Goal: Task Accomplishment & Management: Manage account settings

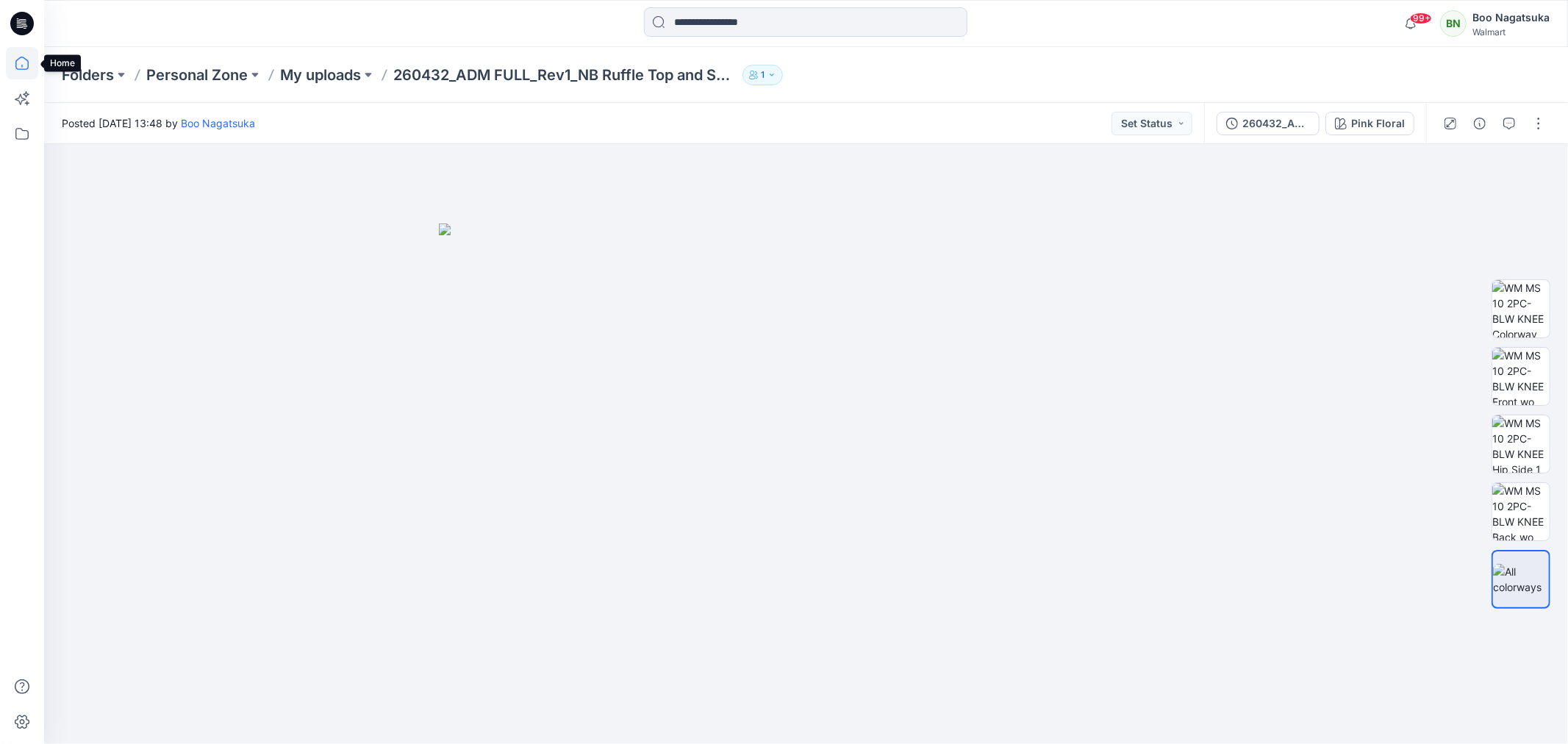
click at [22, 61] on icon at bounding box center [22, 63] width 32 height 32
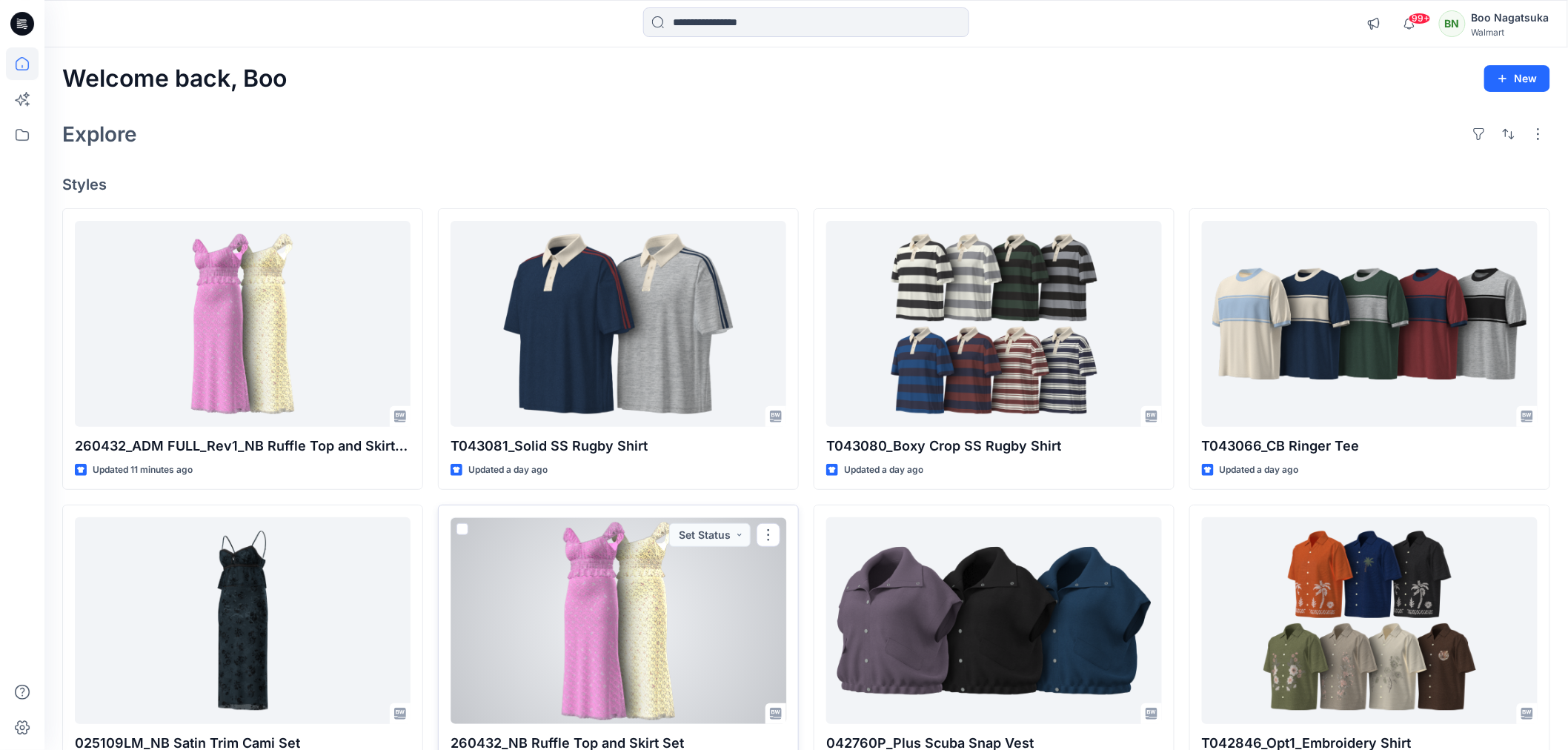
click at [704, 635] on div at bounding box center [618, 620] width 335 height 206
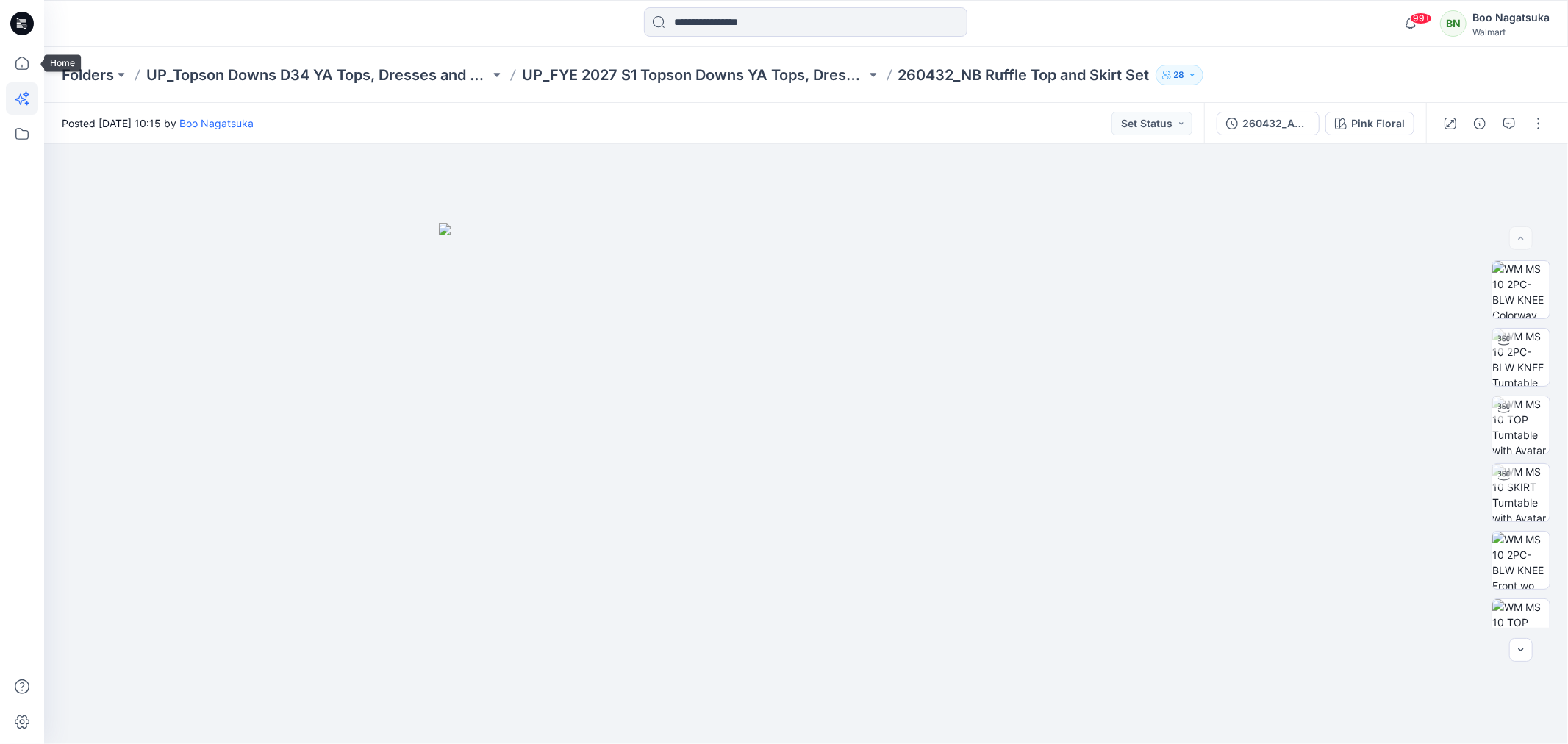
drag, startPoint x: 19, startPoint y: 61, endPoint x: 25, endPoint y: 93, distance: 32.6
click at [20, 60] on icon at bounding box center [22, 63] width 32 height 32
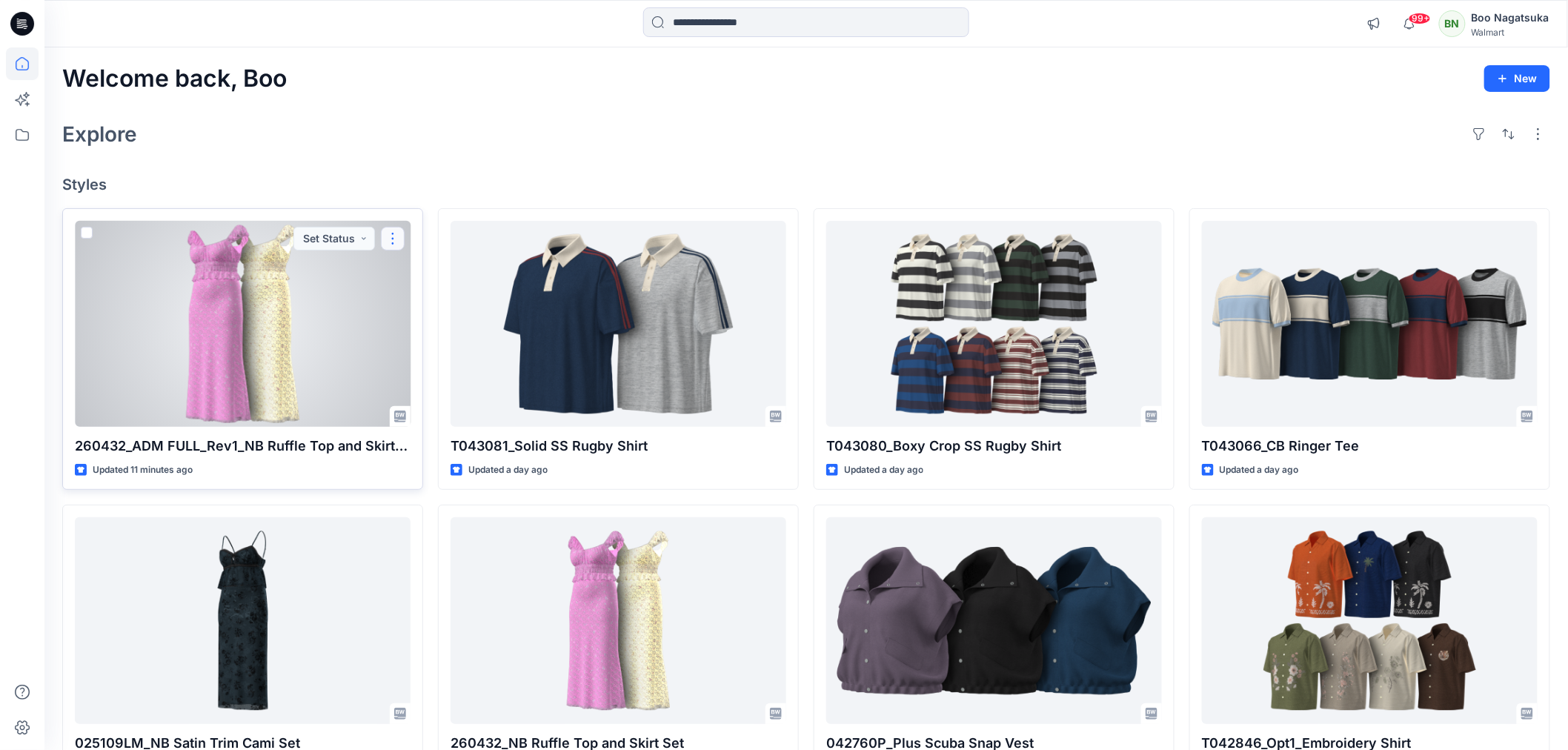
click at [390, 238] on button "button" at bounding box center [393, 239] width 24 height 24
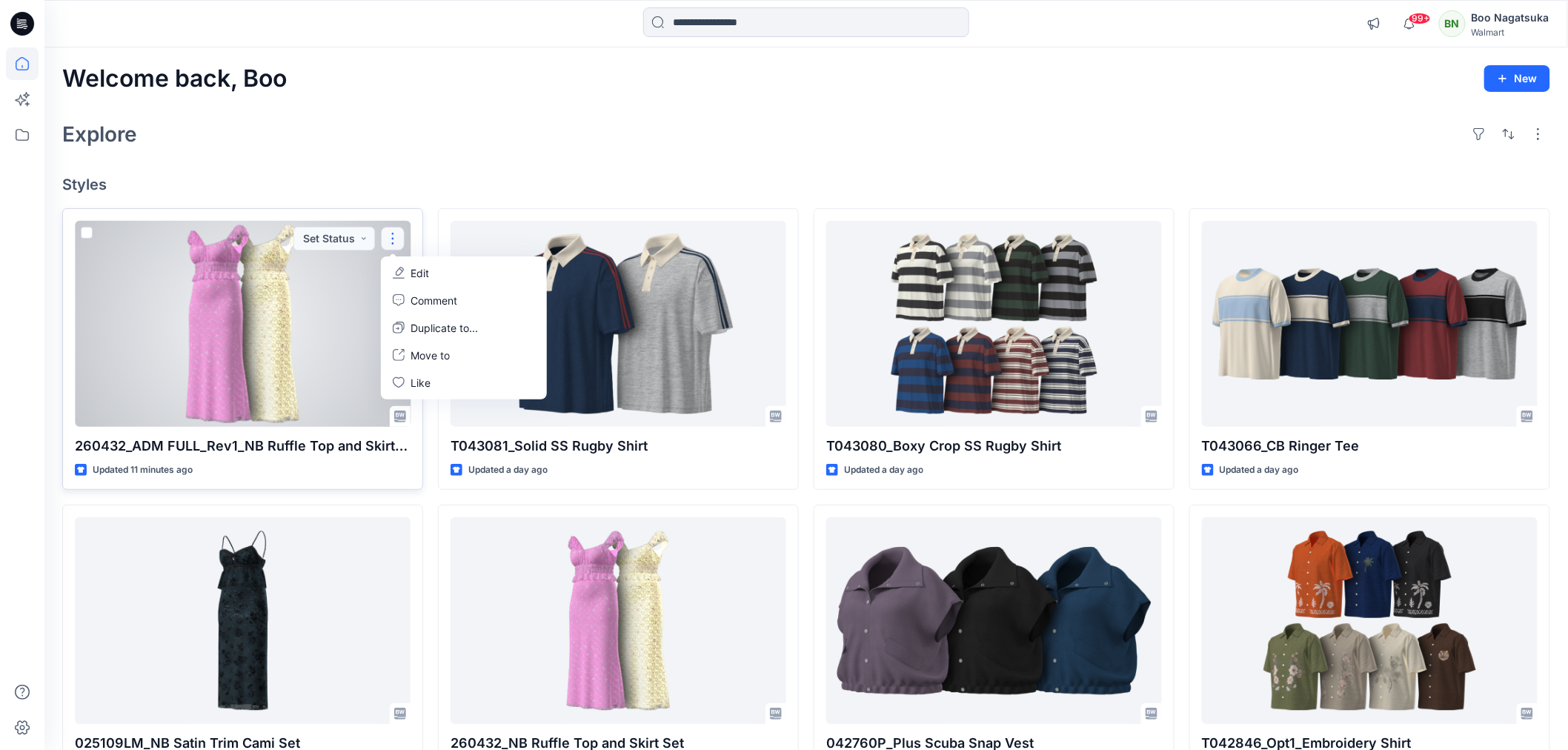
click at [309, 367] on div at bounding box center [243, 324] width 335 height 206
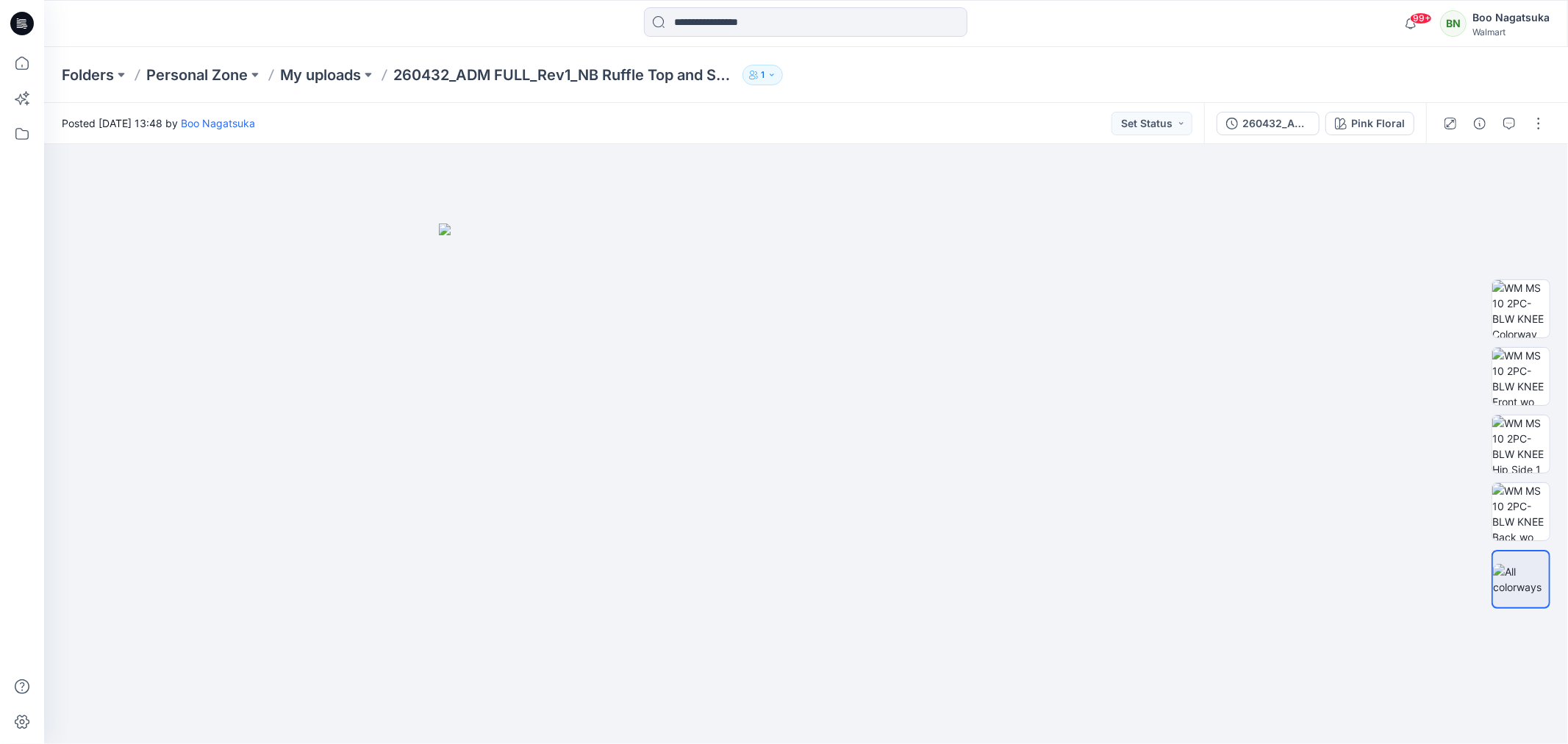
click at [909, 68] on div "Folders Personal Zone My uploads 260432_ADM FULL_Rev1_NB Ruffle Top and Skirt S…" at bounding box center [748, 75] width 1373 height 20
drag, startPoint x: 24, startPoint y: 61, endPoint x: 25, endPoint y: 130, distance: 69.0
click at [26, 61] on icon at bounding box center [22, 63] width 32 height 32
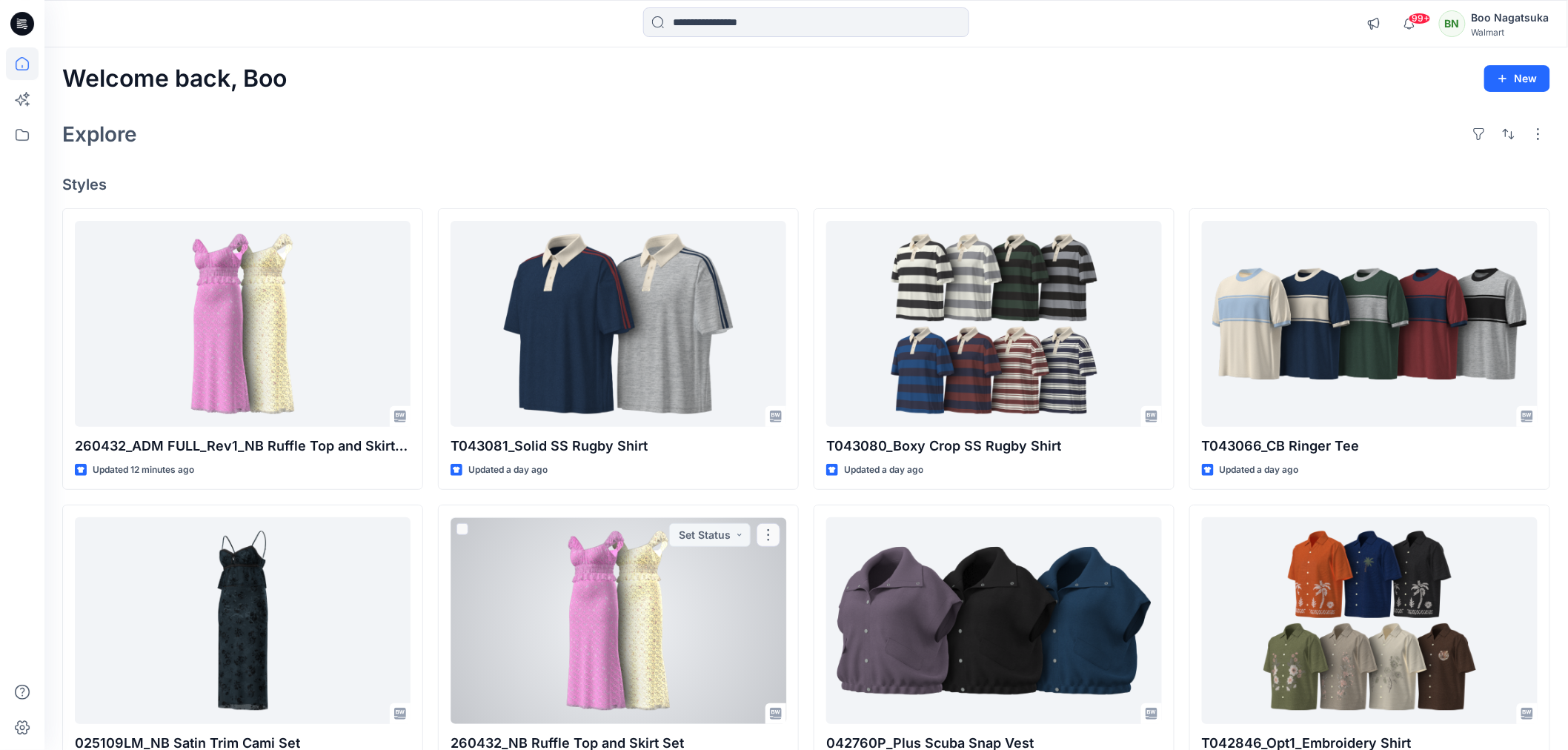
click at [660, 617] on div at bounding box center [618, 620] width 335 height 206
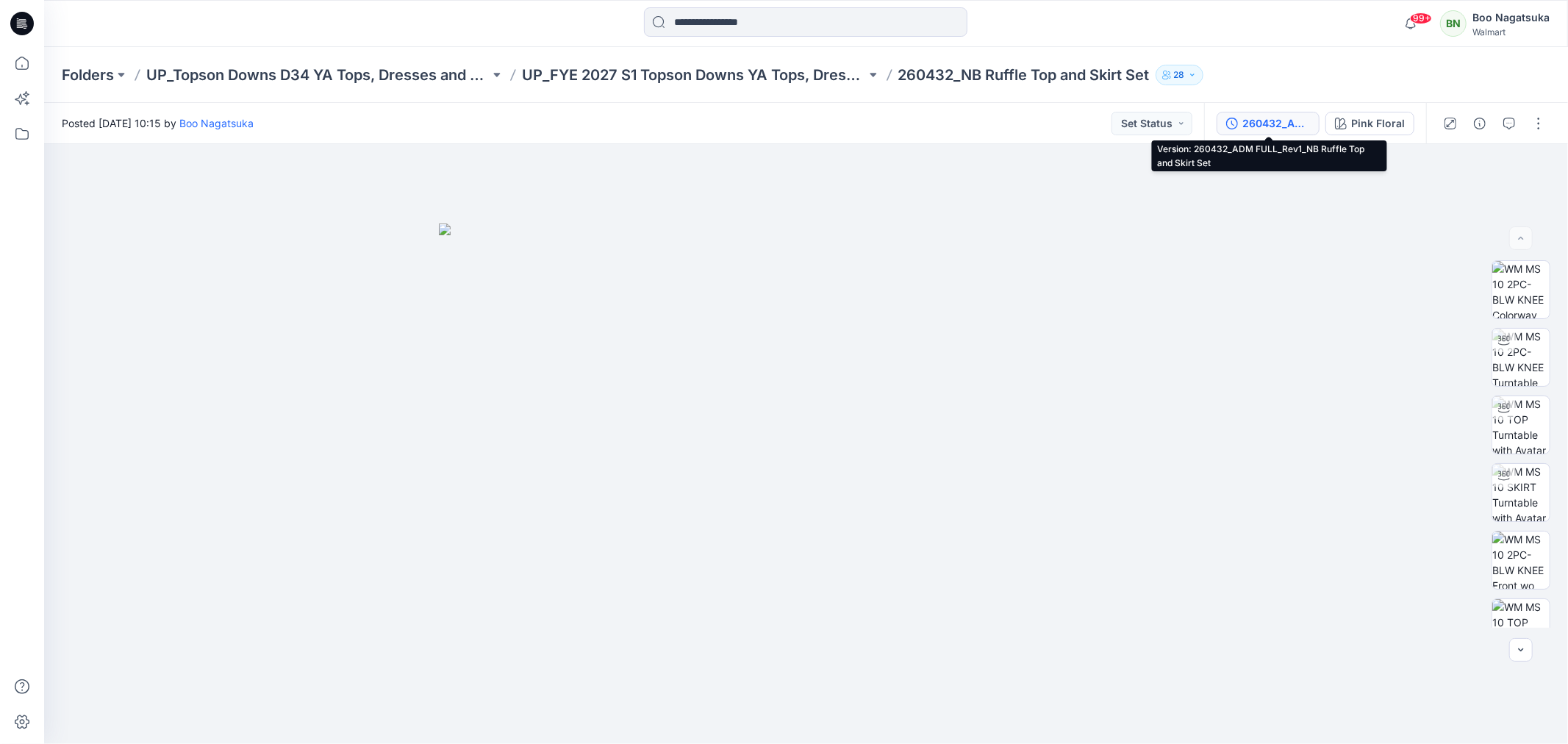
click at [1261, 119] on div "260432_ADM FULL_Rev1_NB Ruffle Top and Skirt Set" at bounding box center [1275, 123] width 67 height 16
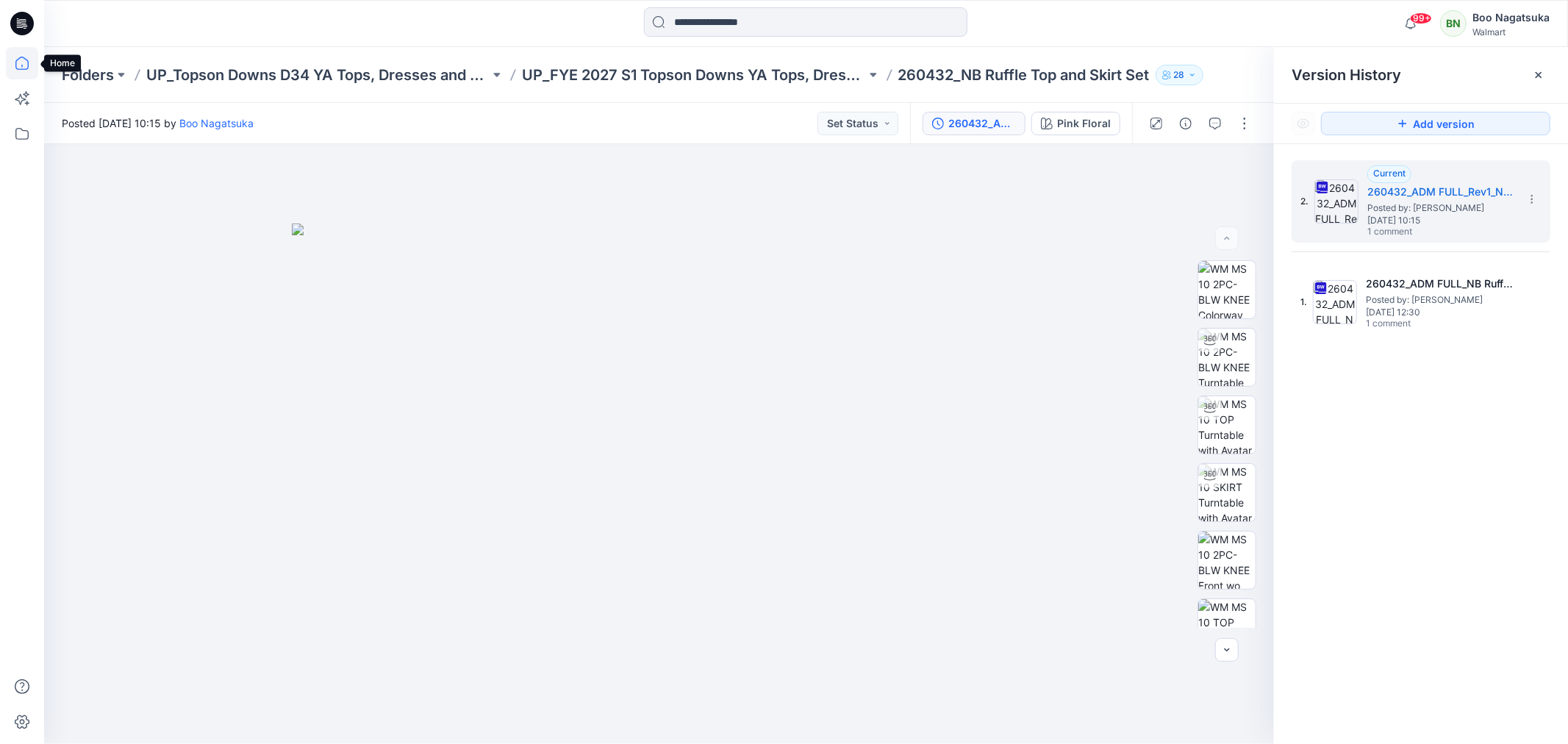
click at [20, 60] on icon at bounding box center [22, 63] width 32 height 32
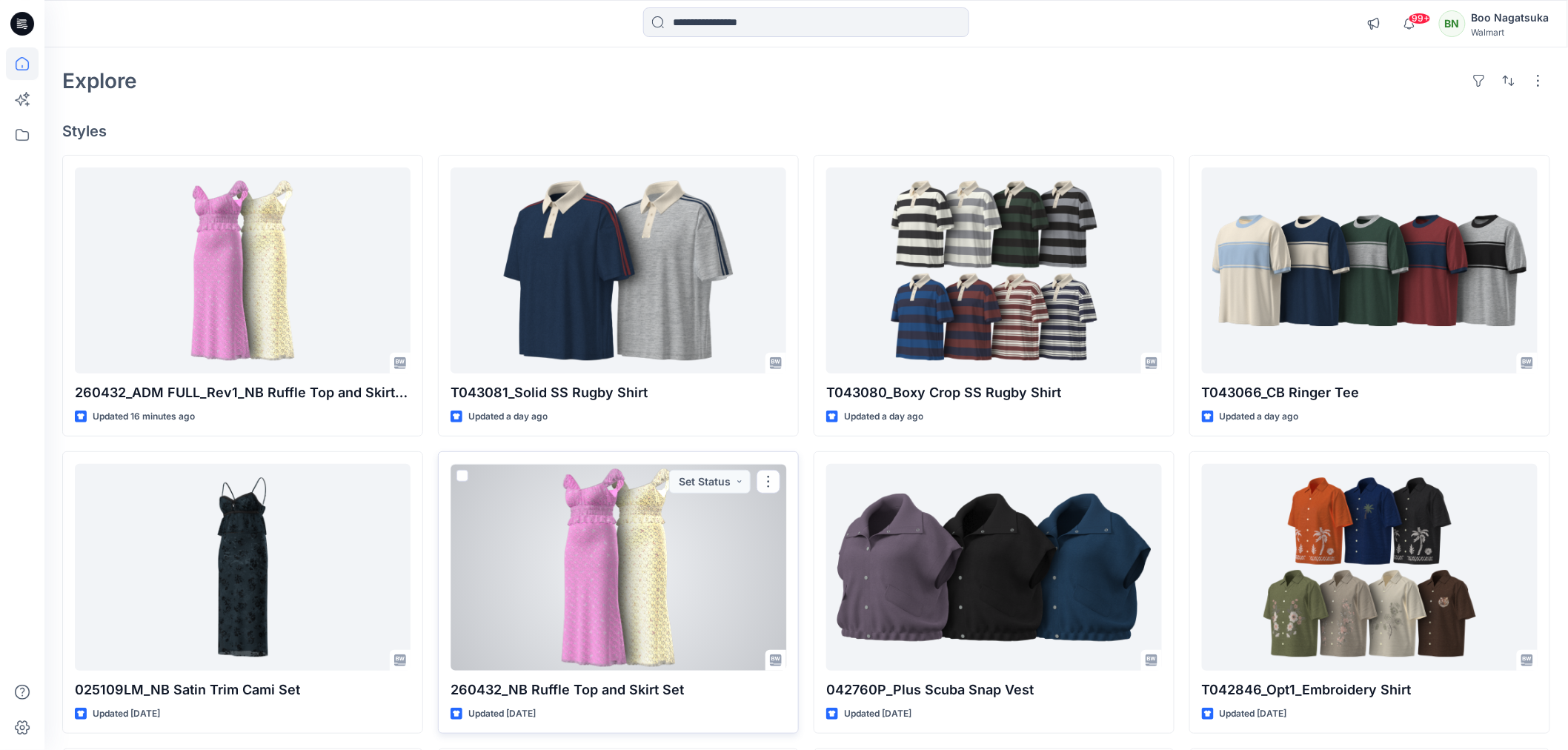
scroll to position [83, 0]
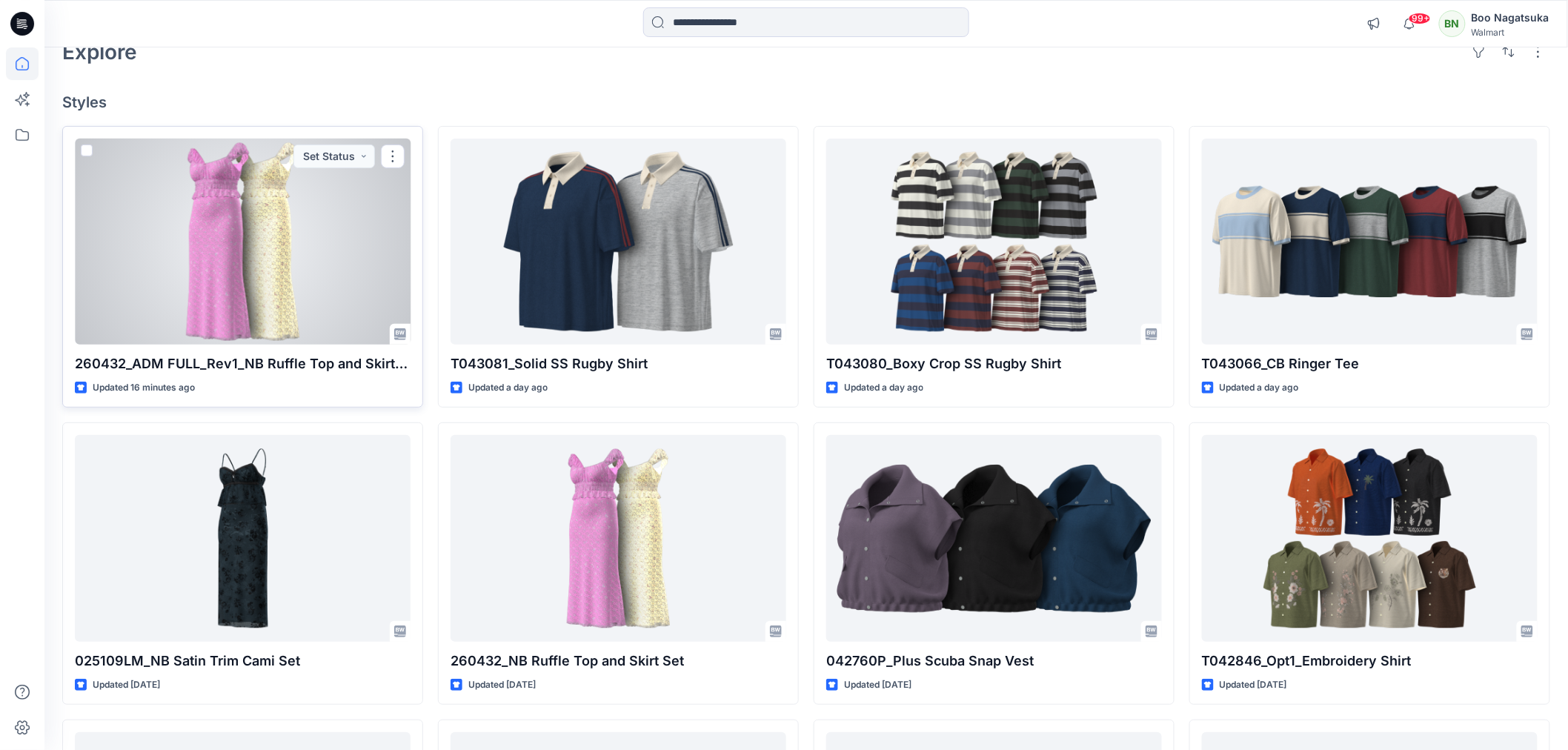
click at [339, 304] on div at bounding box center [243, 242] width 335 height 206
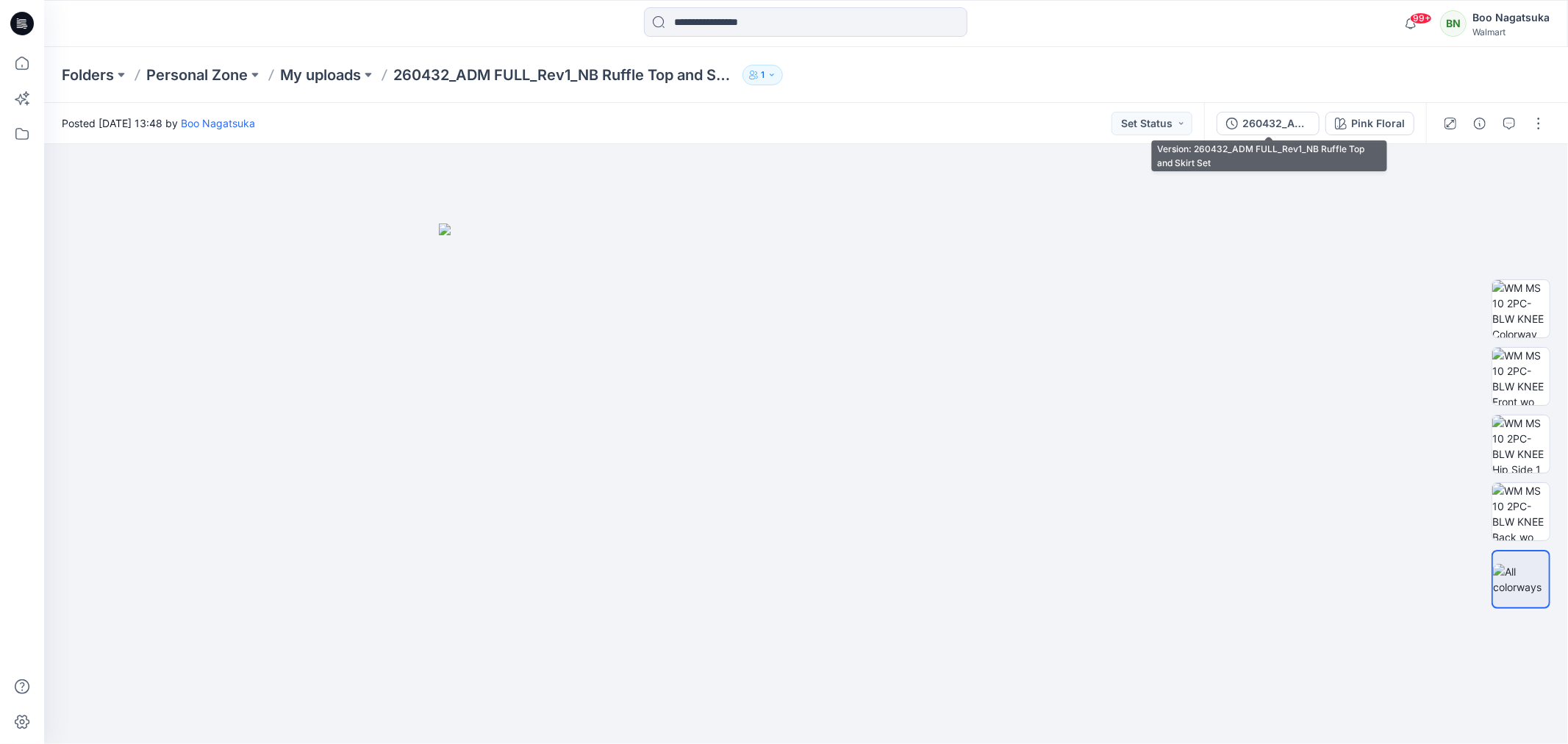
click at [1272, 125] on div "260432_ADM FULL_Rev1_NB Ruffle Top and Skirt Set" at bounding box center [1275, 123] width 67 height 16
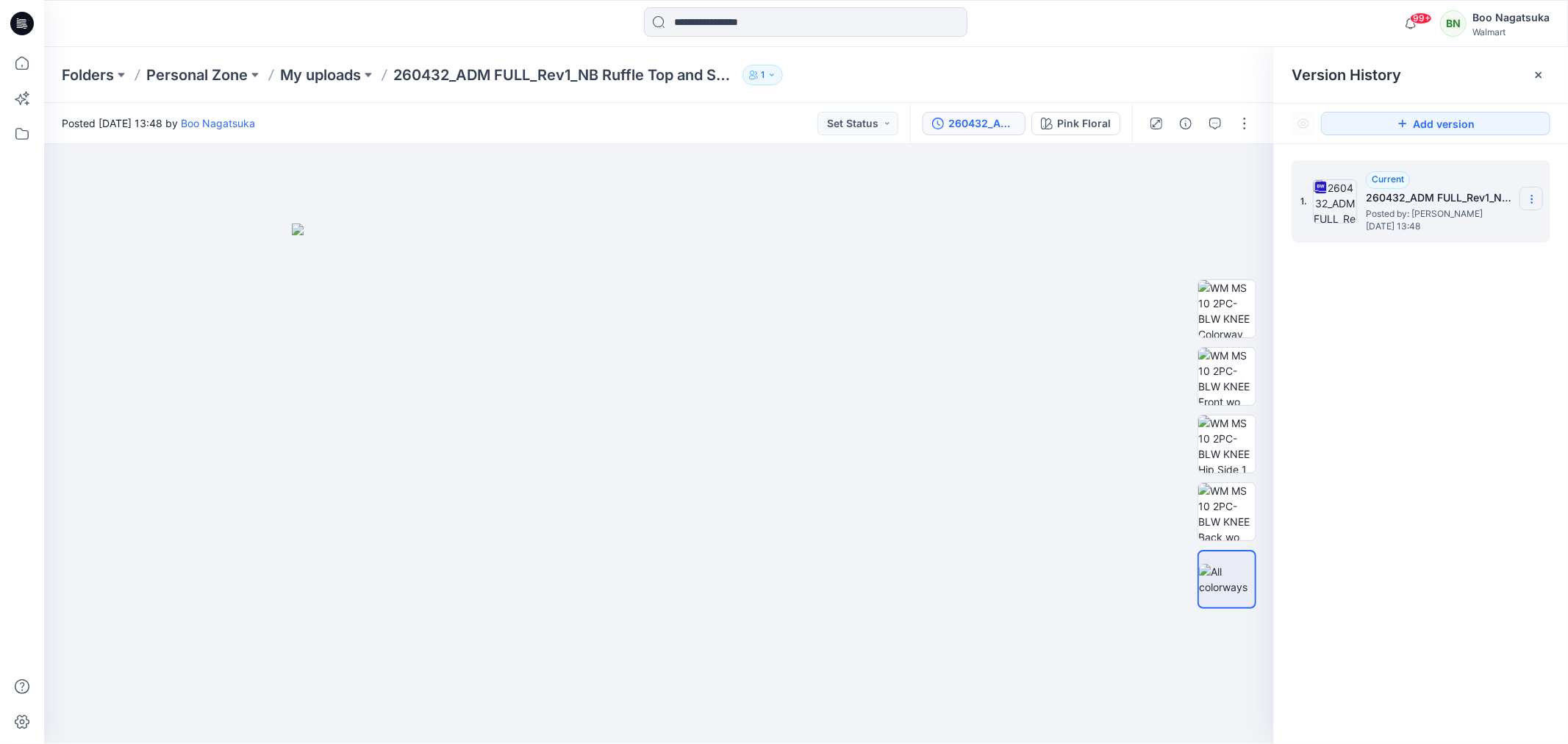
click at [1532, 195] on icon at bounding box center [1532, 200] width 12 height 12
click at [1420, 541] on div "1. Current 260432_ADM FULL_Rev1_NB Ruffle Top and Skirt Set Posted by: Boo Naga…" at bounding box center [1420, 455] width 294 height 621
click at [1537, 73] on icon at bounding box center [1538, 74] width 6 height 6
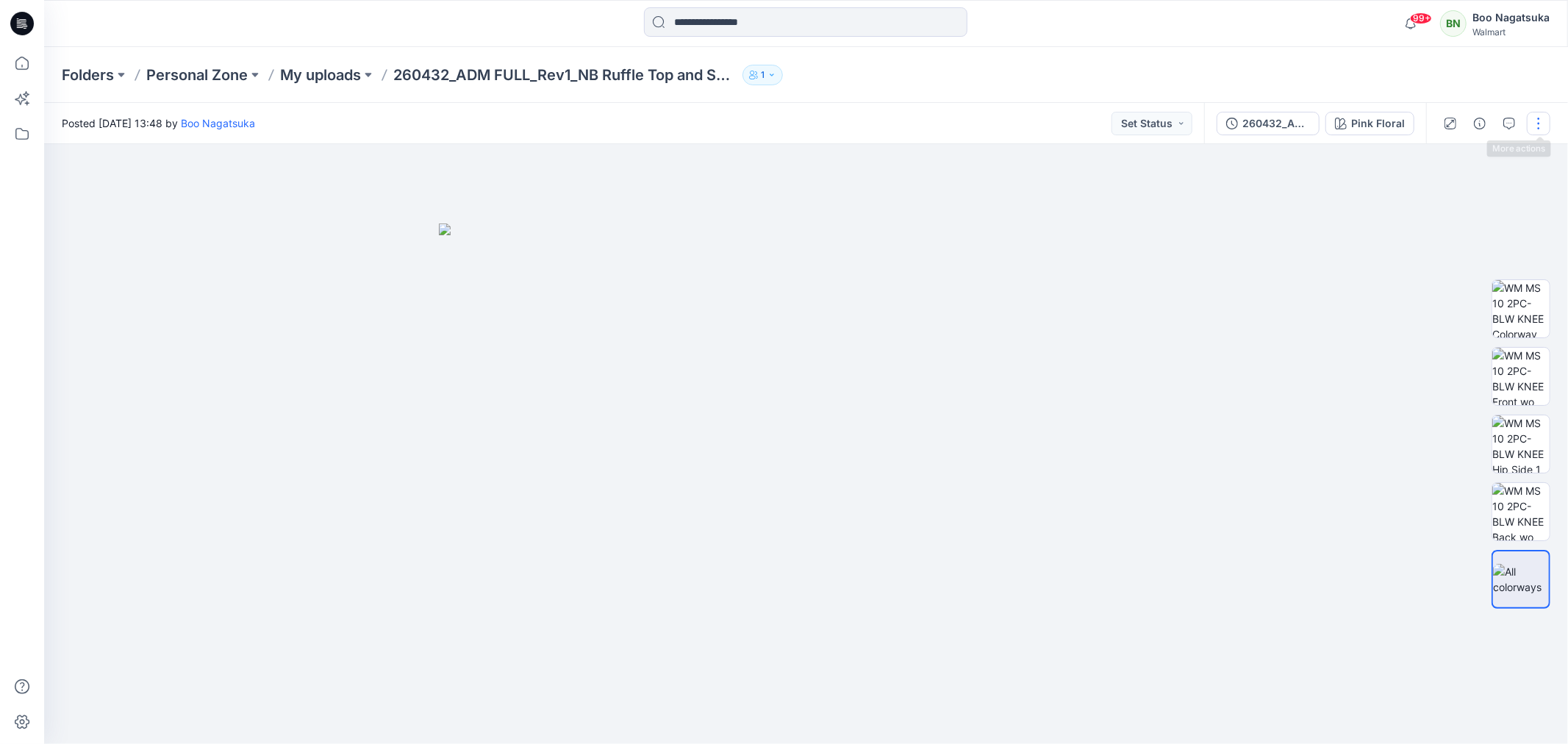
click at [1535, 119] on button "button" at bounding box center [1538, 124] width 24 height 24
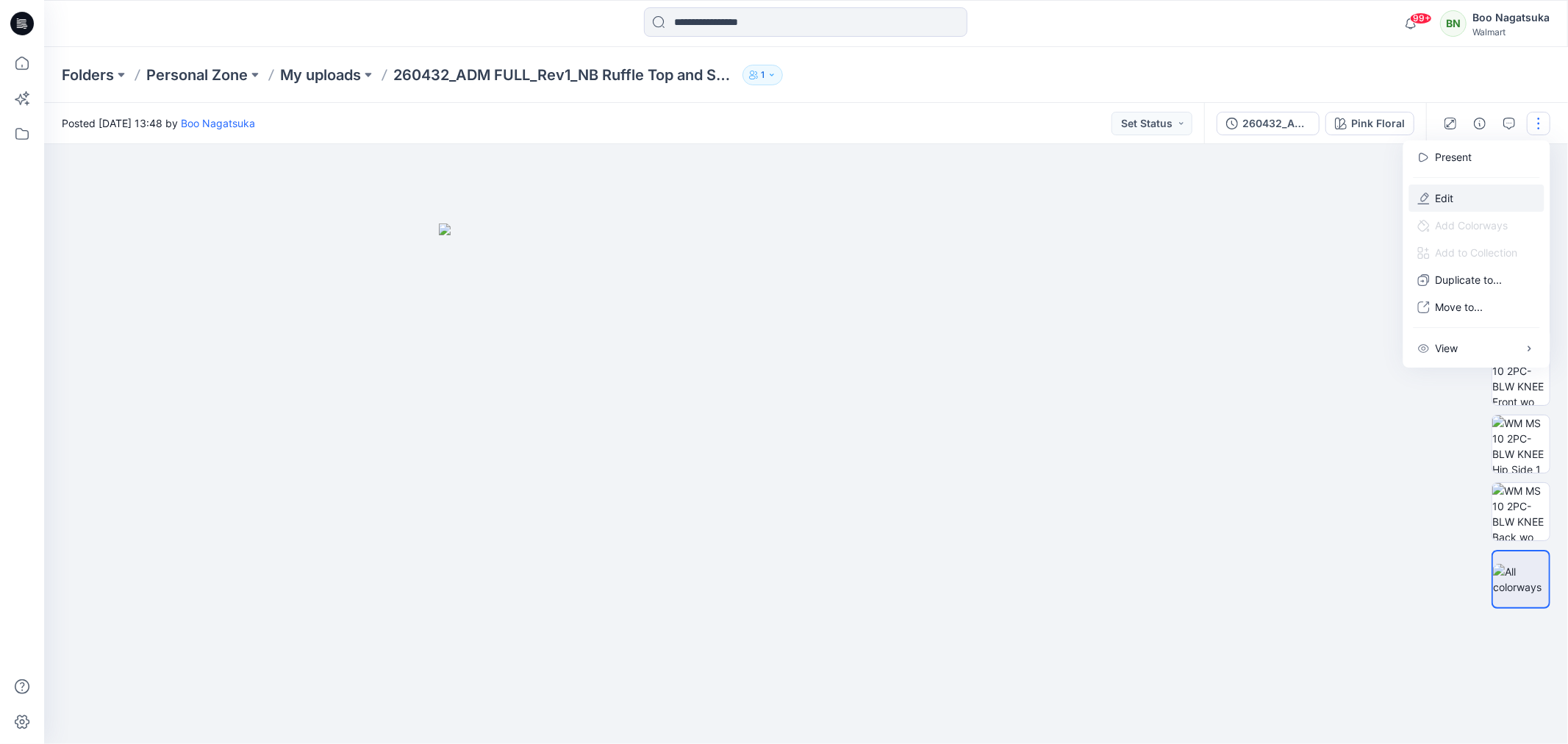
click at [1471, 195] on button "Edit" at bounding box center [1477, 198] width 136 height 27
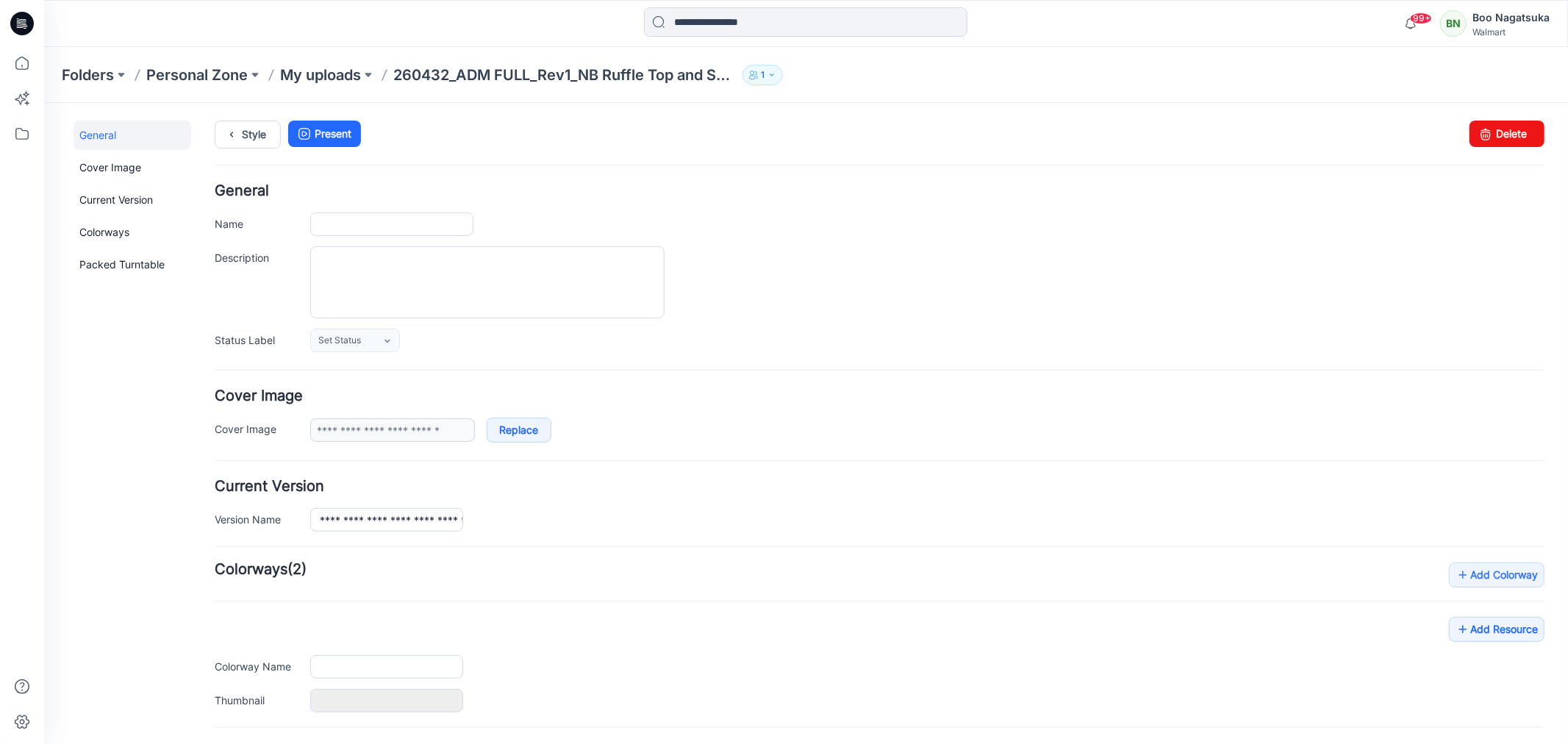
type input "**********"
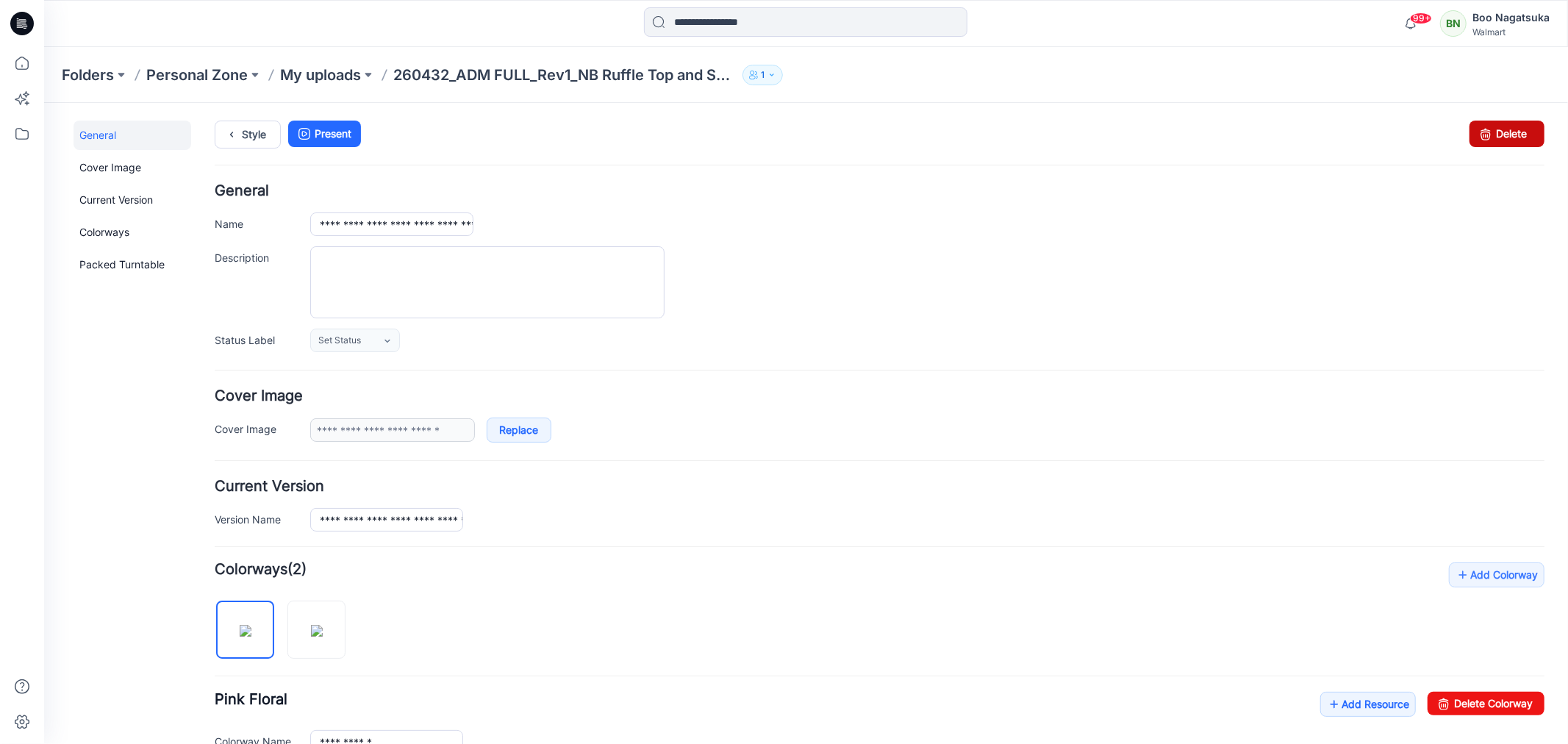
click at [1503, 132] on link "Delete" at bounding box center [1506, 132] width 75 height 26
